Goal: Find specific page/section: Find specific page/section

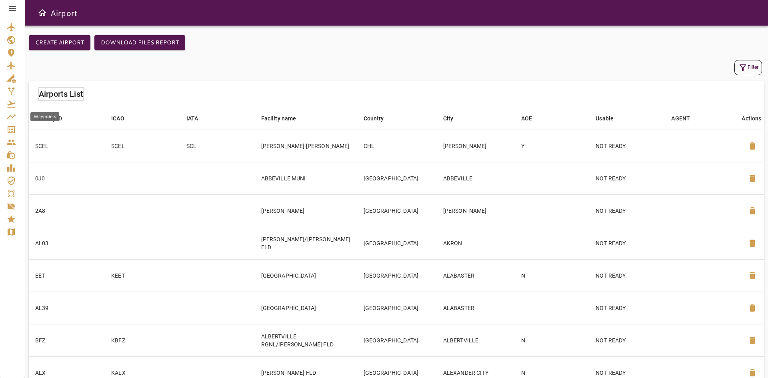
click at [14, 122] on link "Waypoints" at bounding box center [12, 116] width 25 height 13
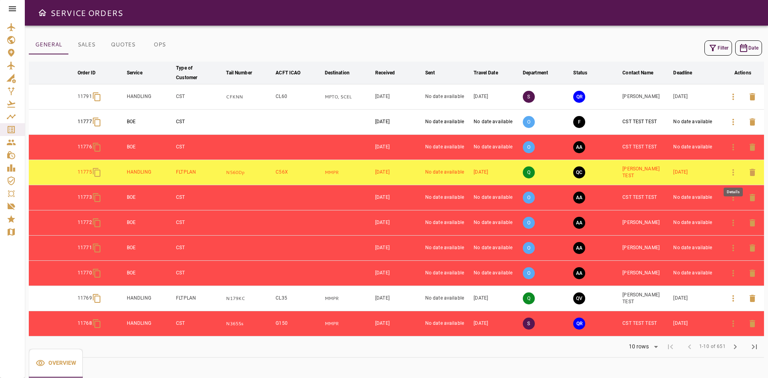
click at [735, 170] on icon "button" at bounding box center [733, 173] width 10 height 10
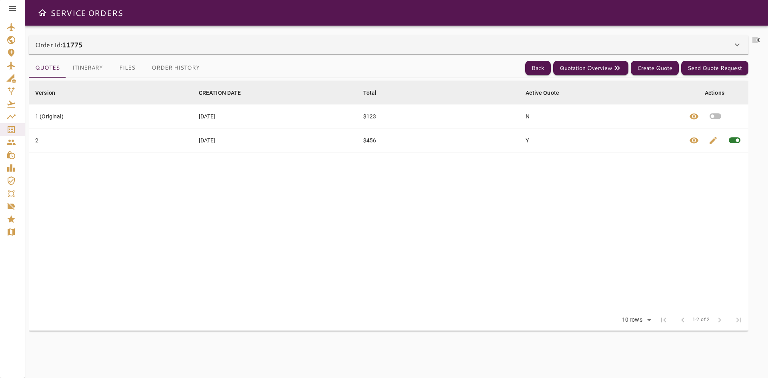
click at [101, 63] on button "Itinerary" at bounding box center [87, 67] width 43 height 19
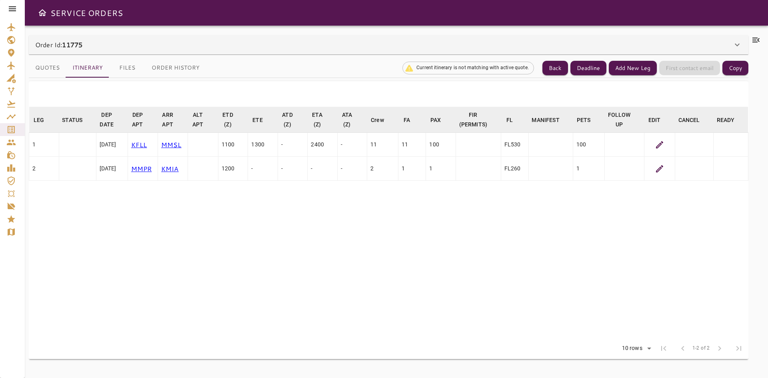
click at [177, 170] on p "KMIA" at bounding box center [172, 169] width 23 height 10
click at [228, 260] on table "LEG arrow_downward STATUS arrow_downward DEP DATE arrow_downward DEP APT arrow_…" at bounding box center [388, 222] width 719 height 231
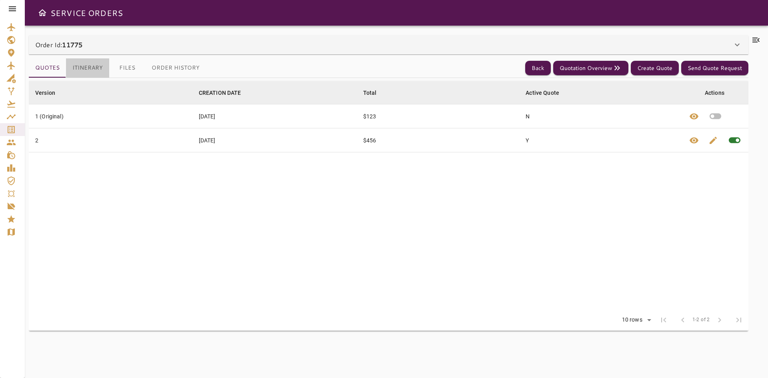
click at [71, 71] on button "Itinerary" at bounding box center [87, 67] width 43 height 19
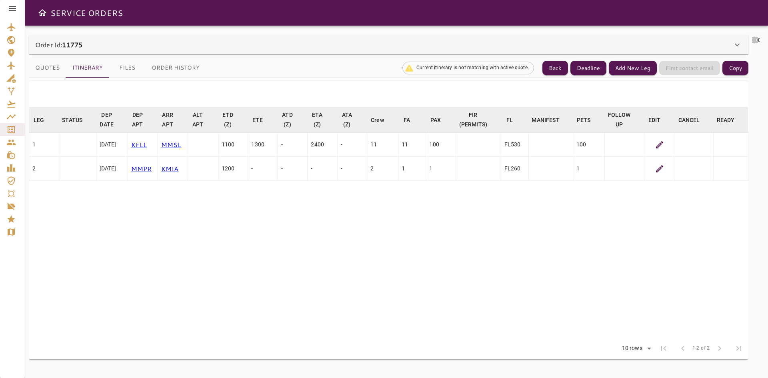
click at [176, 172] on p "KMIA" at bounding box center [172, 169] width 23 height 10
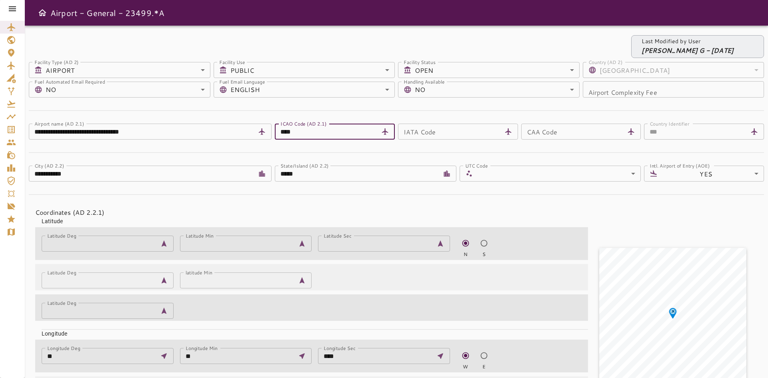
click at [323, 129] on input "****" at bounding box center [326, 132] width 103 height 16
